Goal: Check status: Check status

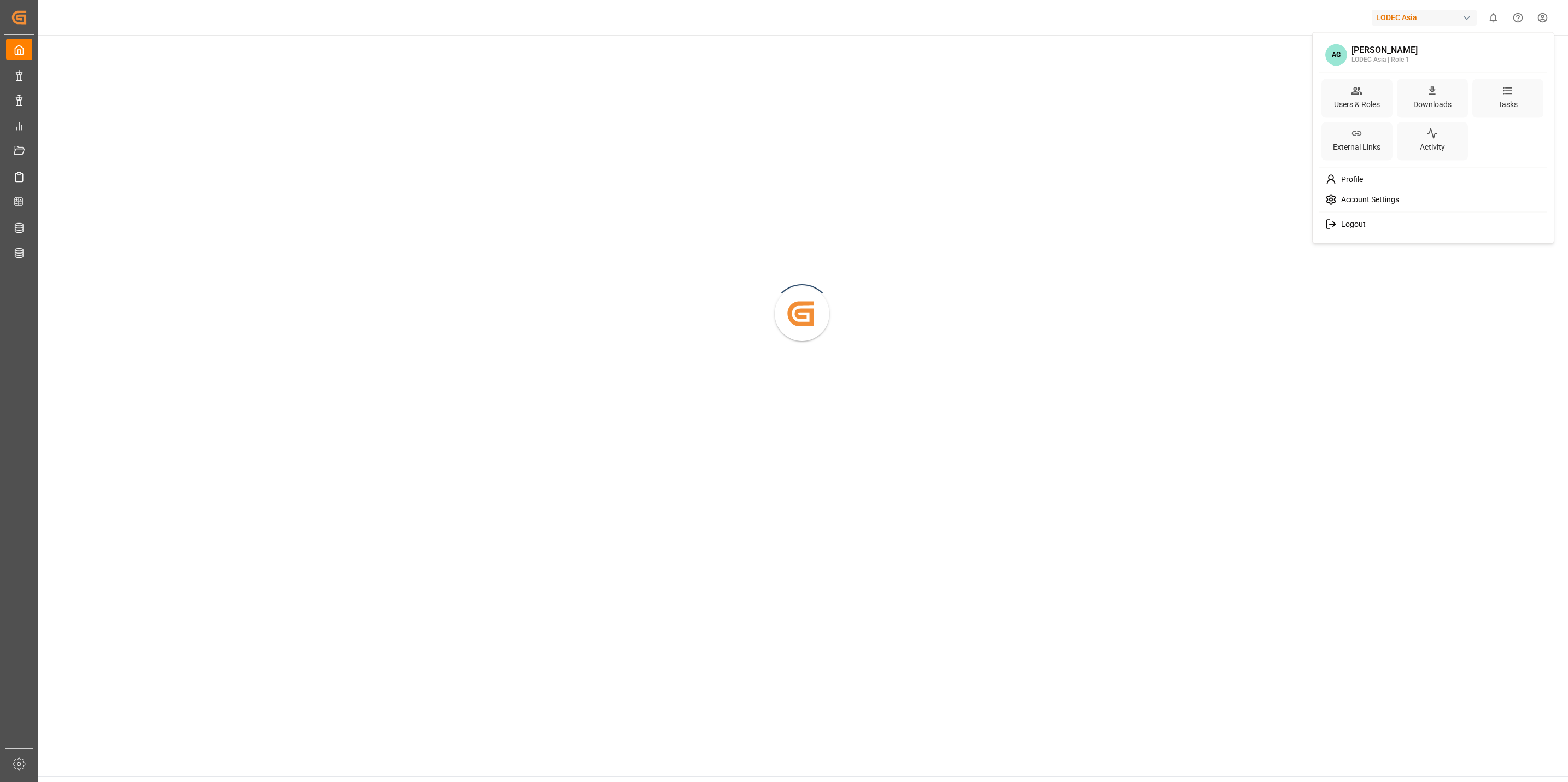
click at [1547, 15] on html "Created by potrace 1.15, written by [PERSON_NAME] [DATE]-[DATE] Created by potr…" at bounding box center [784, 391] width 1568 height 782
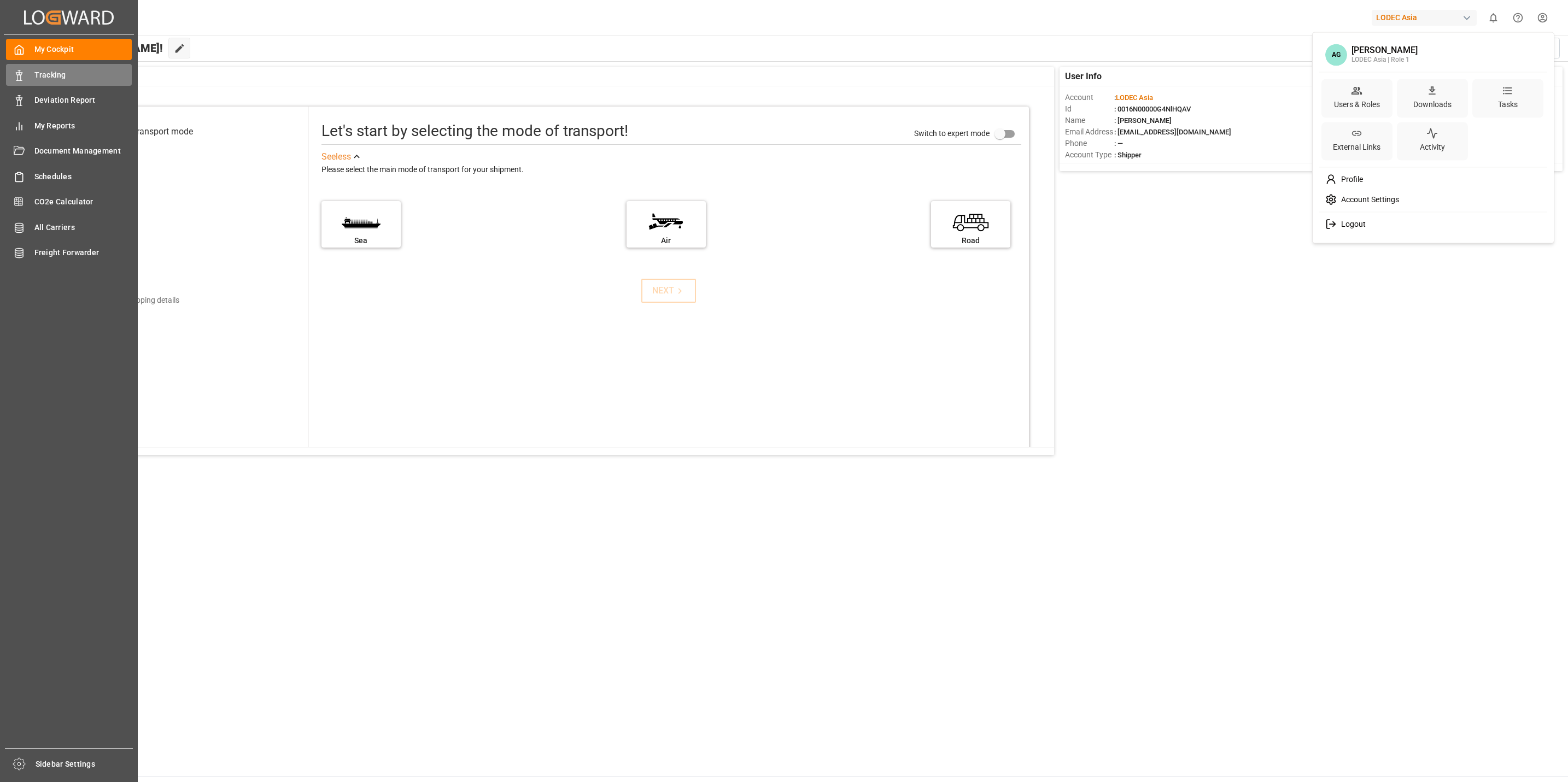
click at [16, 77] on html "Created by potrace 1.15, written by Peter Selinger 2001-2017 Created by potrace…" at bounding box center [784, 391] width 1568 height 782
click at [71, 78] on span "Tracking" at bounding box center [83, 75] width 98 height 11
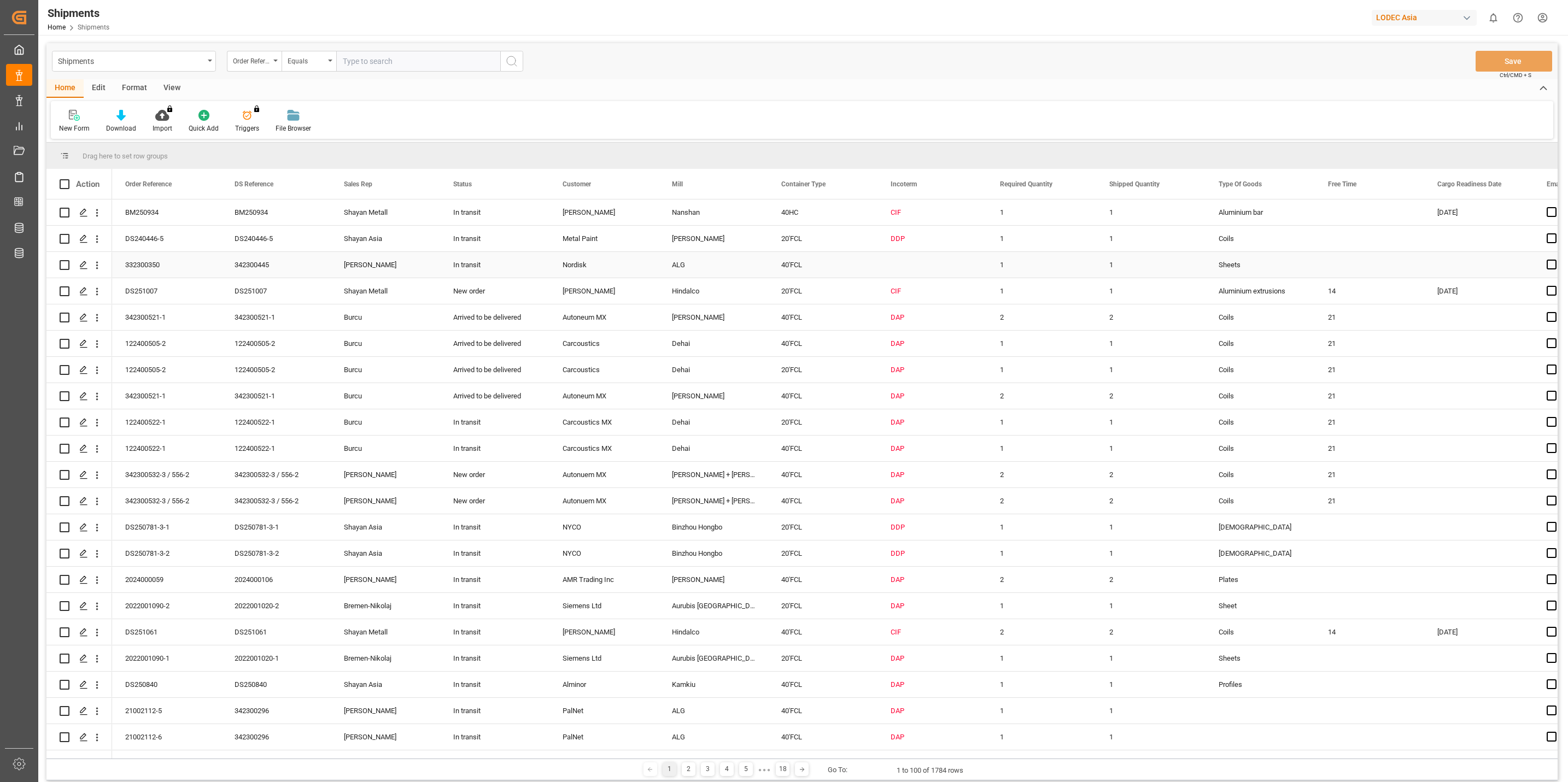
click at [99, 265] on icon "open menu" at bounding box center [96, 265] width 11 height 11
click at [135, 354] on span "Track Shipment" at bounding box center [168, 355] width 101 height 10
click at [100, 607] on icon "open menu" at bounding box center [96, 606] width 11 height 11
click at [136, 695] on span "Track Shipment" at bounding box center [168, 696] width 101 height 10
click at [99, 241] on icon "open menu" at bounding box center [96, 238] width 11 height 11
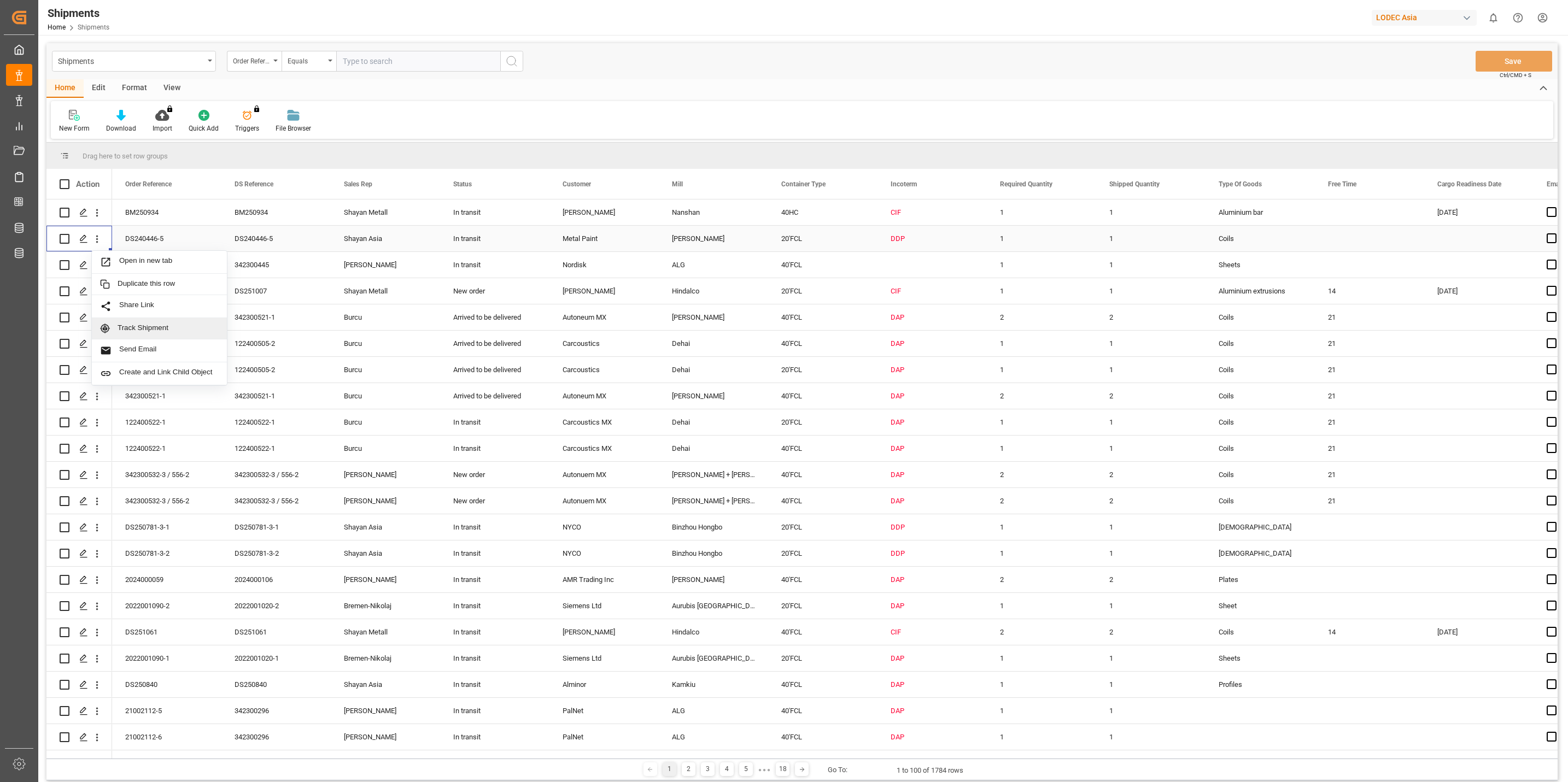
click at [136, 331] on span "Track Shipment" at bounding box center [168, 328] width 101 height 10
click at [95, 607] on icon "open menu" at bounding box center [96, 606] width 11 height 11
click at [163, 692] on div "Track Shipment" at bounding box center [159, 695] width 135 height 21
click at [97, 660] on icon "open menu" at bounding box center [96, 658] width 11 height 11
click at [153, 748] on span "Track Shipment" at bounding box center [168, 748] width 101 height 10
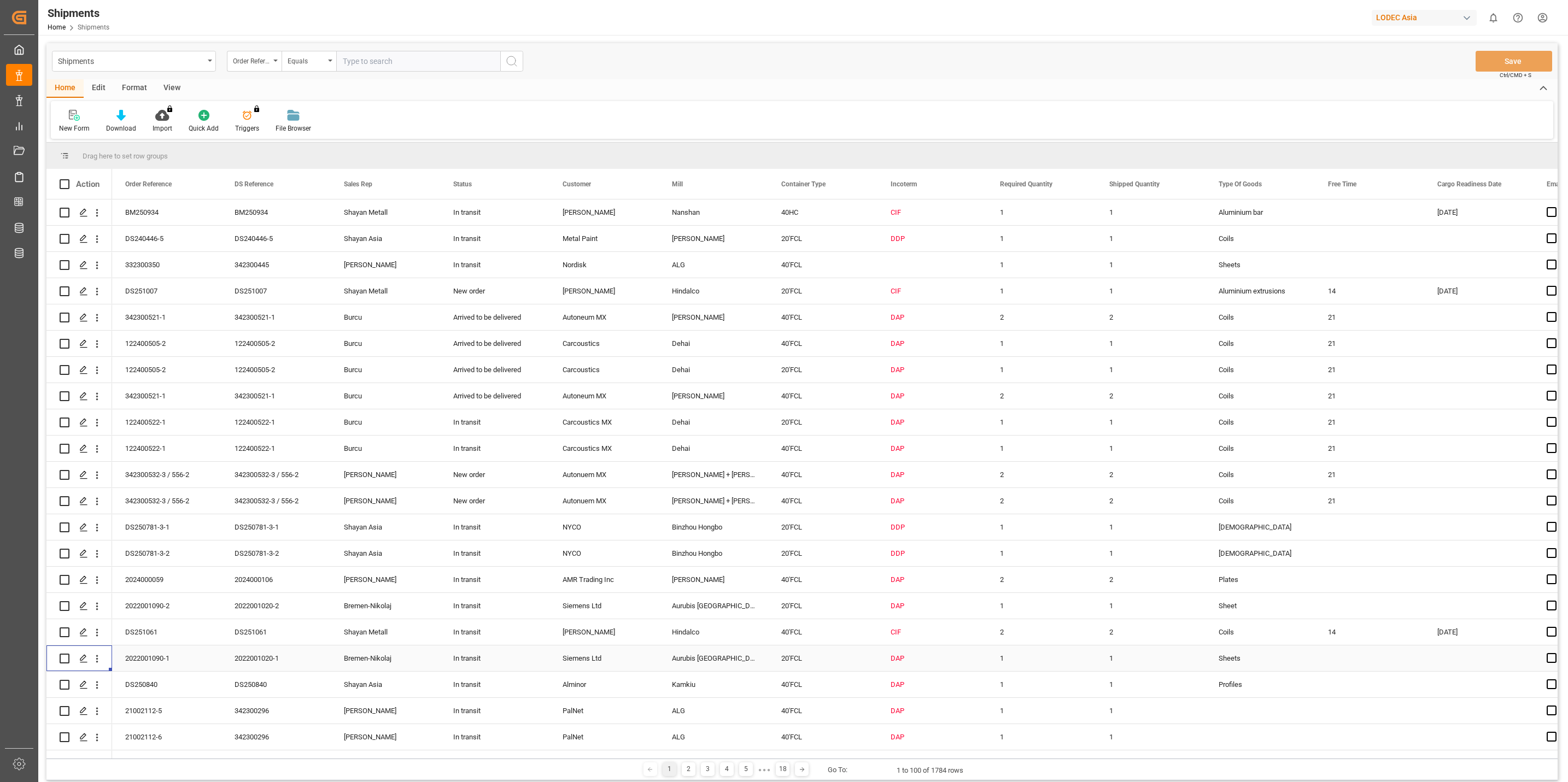
click at [1550, 14] on html "Created by potrace 1.15, written by Peter Selinger 2001-2017 Created by potrace…" at bounding box center [784, 391] width 1568 height 782
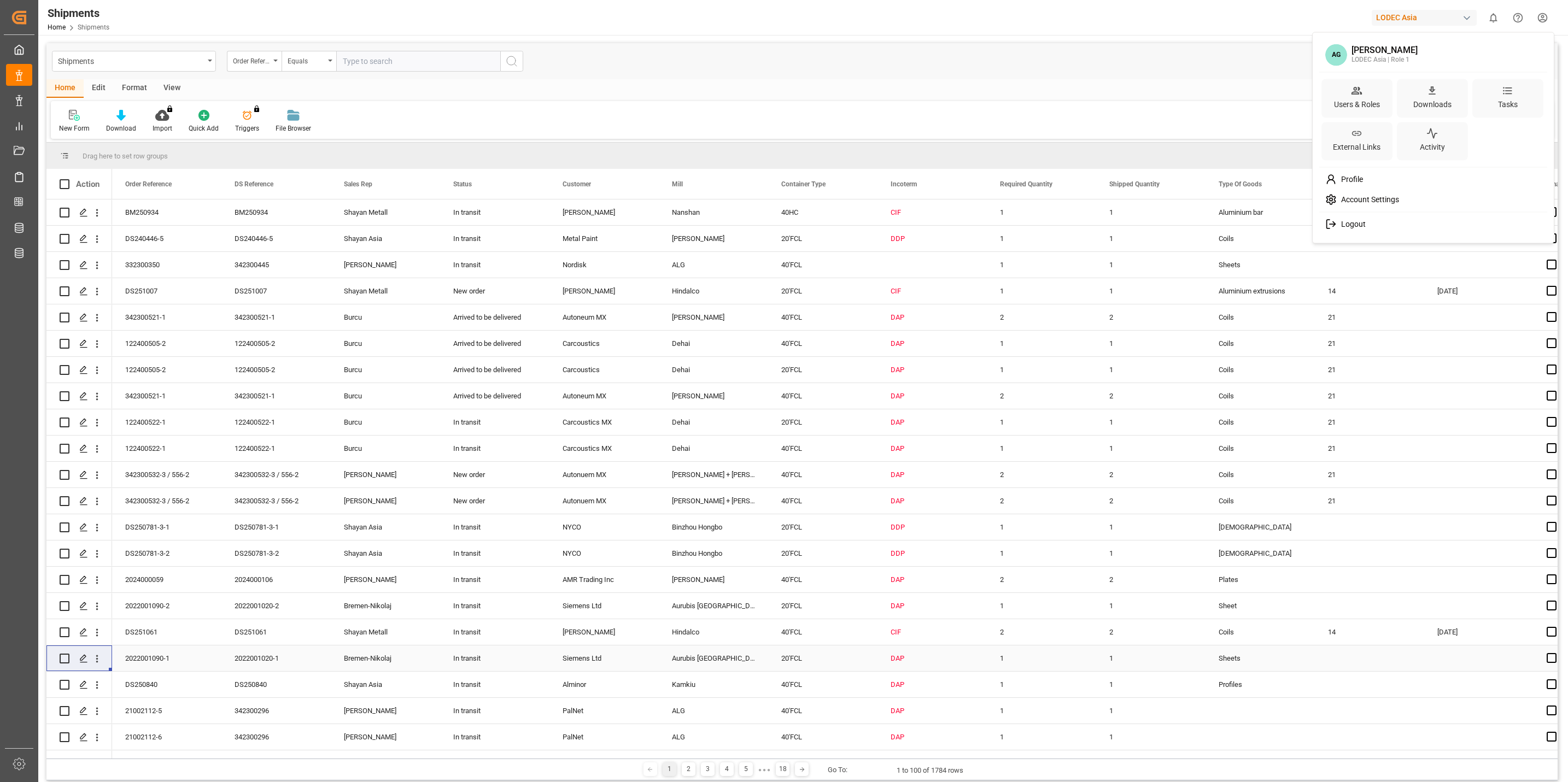
click at [1361, 225] on span "Logout" at bounding box center [1351, 225] width 29 height 10
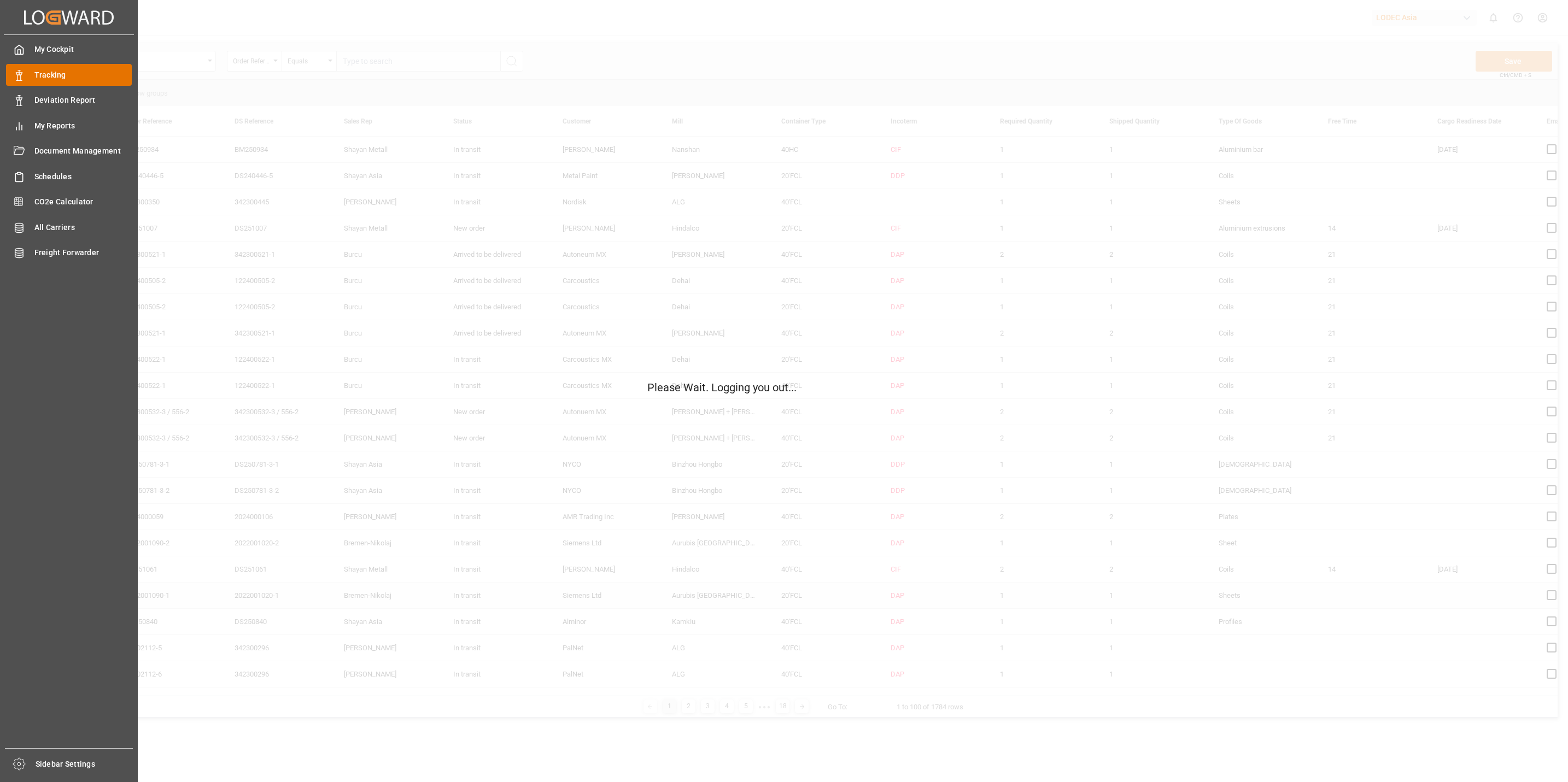
click at [41, 76] on span "Tracking" at bounding box center [83, 75] width 98 height 11
